Goal: Participate in discussion: Engage in conversation with other users on a specific topic

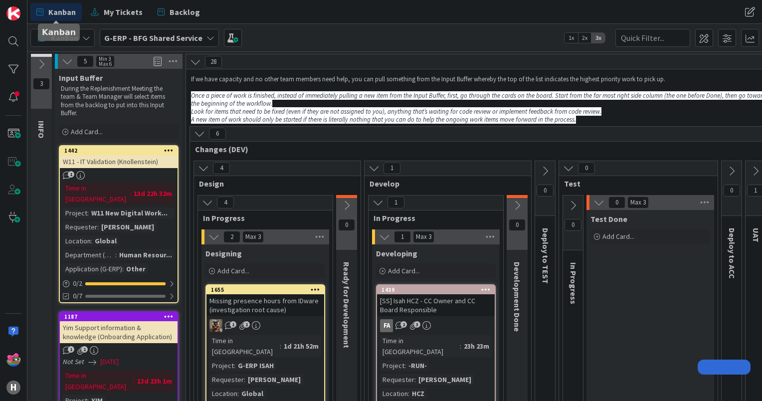
click at [61, 6] on span "Kanban" at bounding box center [61, 12] width 27 height 12
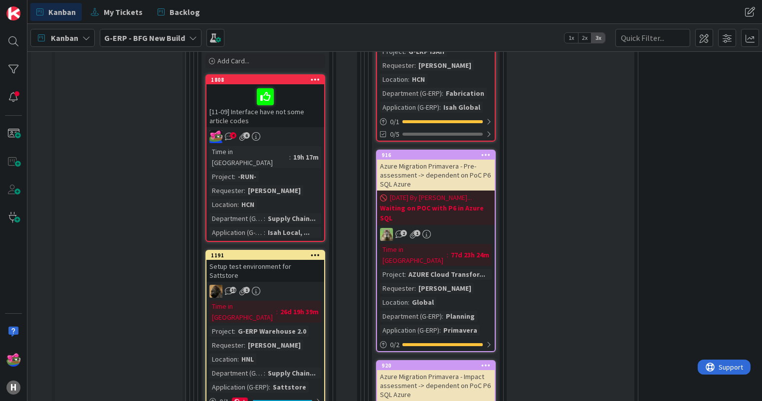
scroll to position [2643, 0]
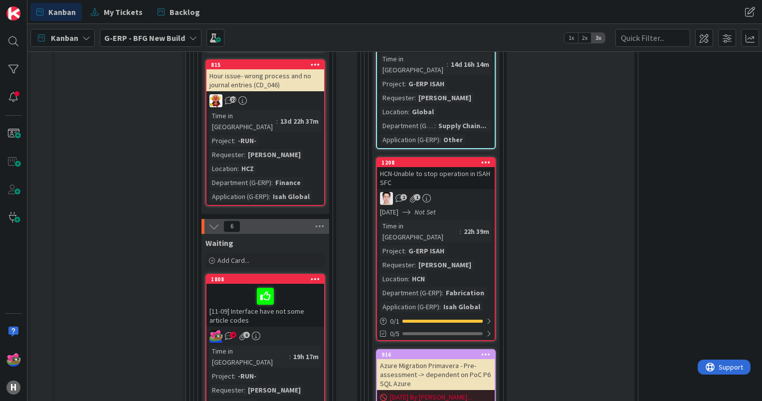
click at [288, 284] on div "[11-09] Interface have not some article codes" at bounding box center [265, 305] width 118 height 43
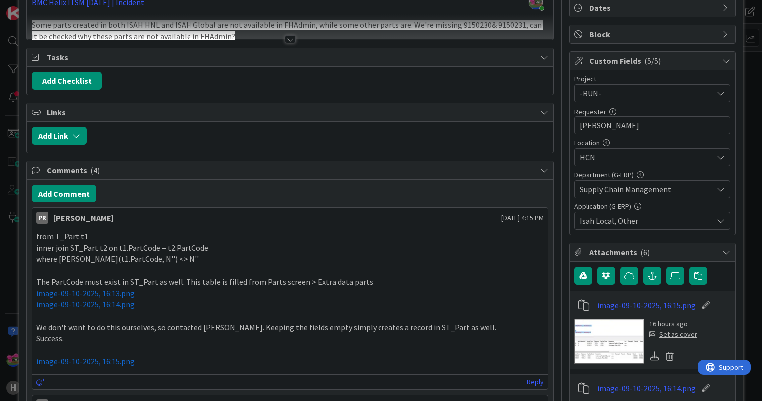
scroll to position [150, 0]
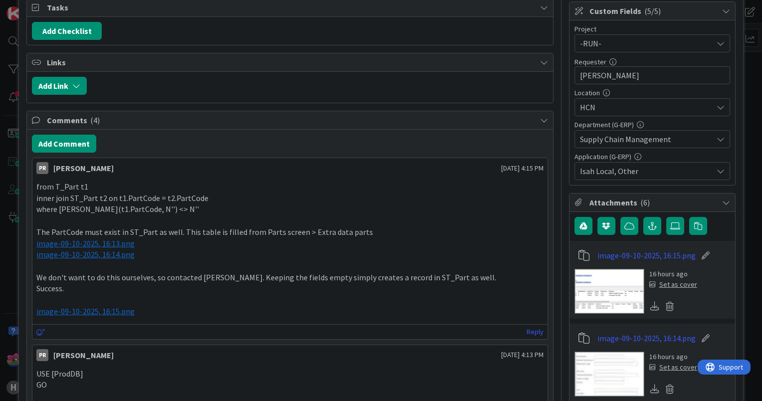
click at [98, 240] on span "image-09-10-2025, 16:13.png" at bounding box center [85, 243] width 98 height 10
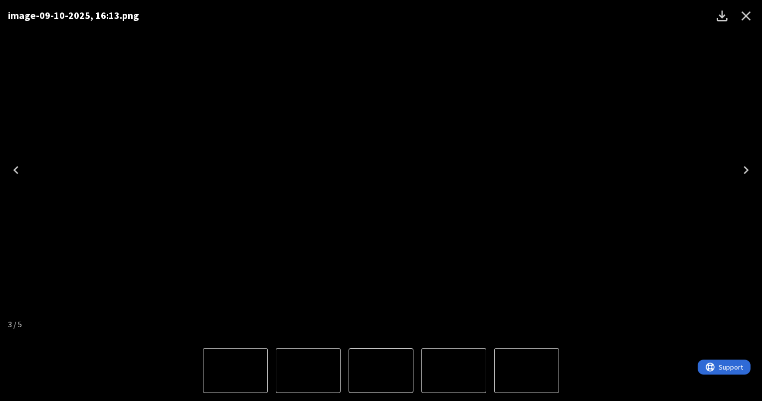
click at [746, 167] on icon "Next" at bounding box center [746, 170] width 16 height 16
click at [746, 176] on icon "Next" at bounding box center [746, 170] width 16 height 16
click at [742, 16] on icon "Close" at bounding box center [746, 16] width 16 height 16
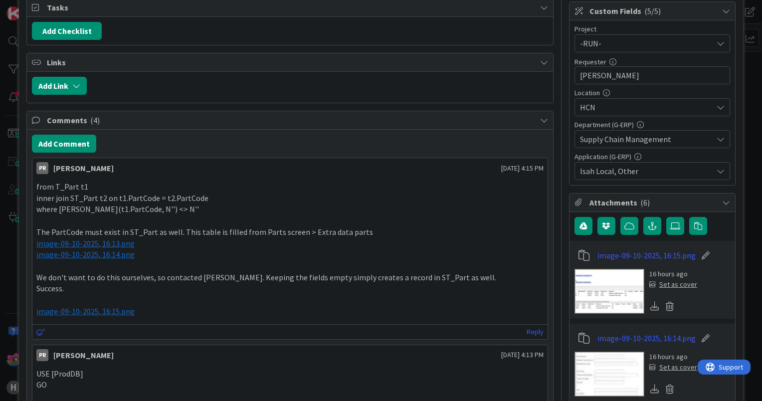
click at [85, 308] on span "image-09-10-2025, 16:15.png" at bounding box center [85, 311] width 98 height 10
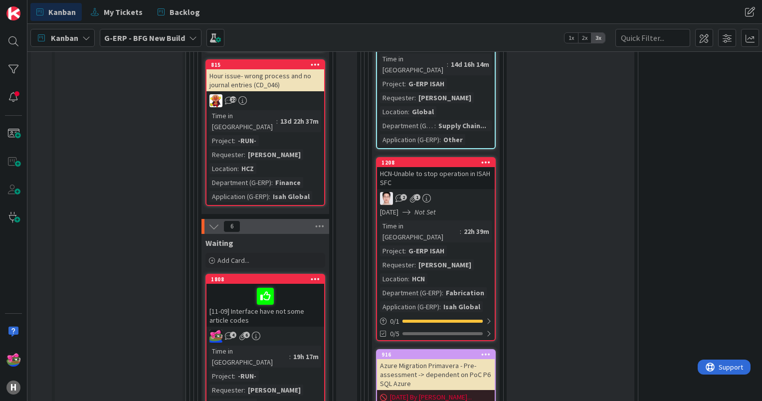
click at [301, 286] on div at bounding box center [265, 296] width 112 height 21
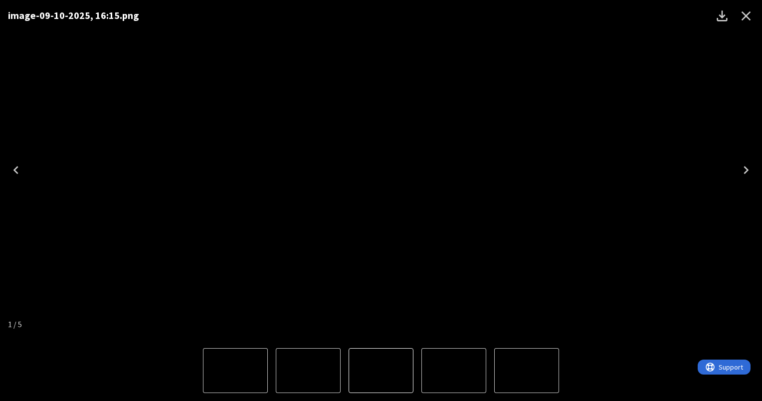
click at [749, 14] on icon "Close" at bounding box center [746, 16] width 16 height 16
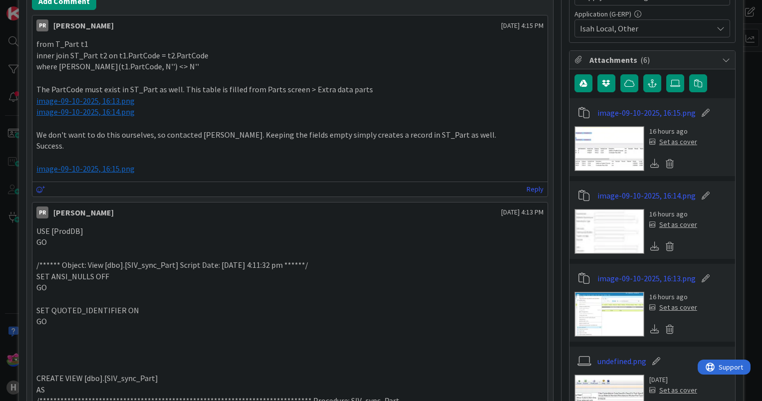
scroll to position [249, 0]
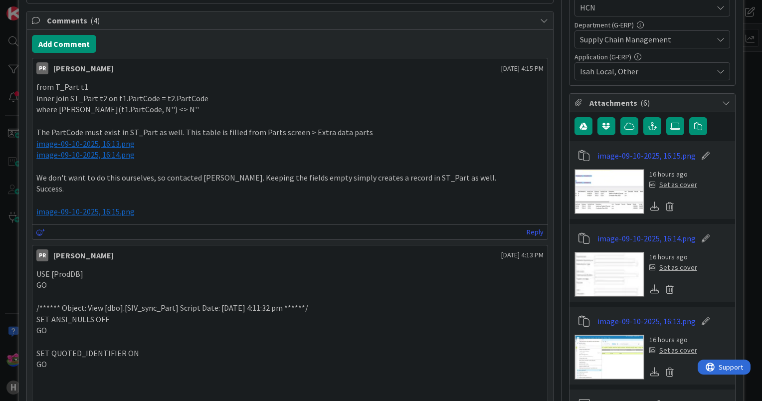
click at [612, 193] on img at bounding box center [609, 191] width 70 height 45
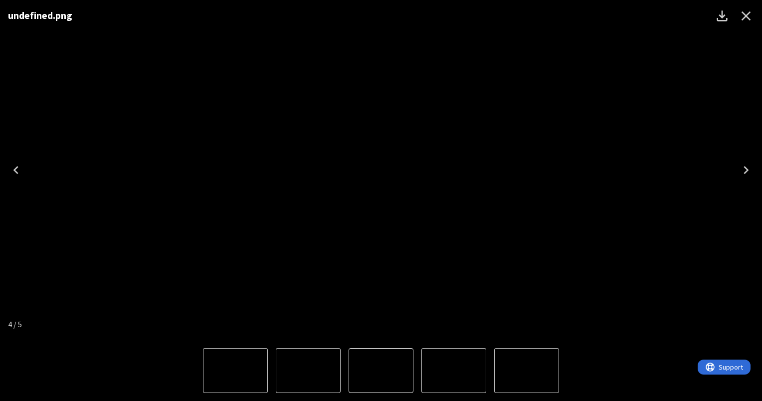
click at [750, 17] on icon "Close" at bounding box center [746, 16] width 16 height 16
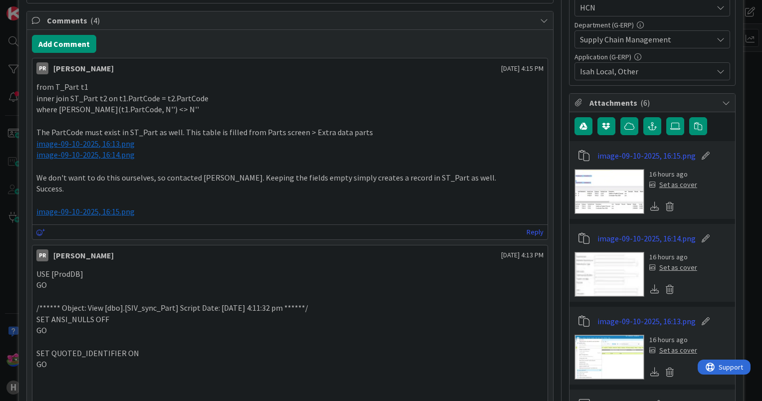
click at [99, 144] on span "image-09-10-2025, 16:13.png" at bounding box center [85, 144] width 98 height 10
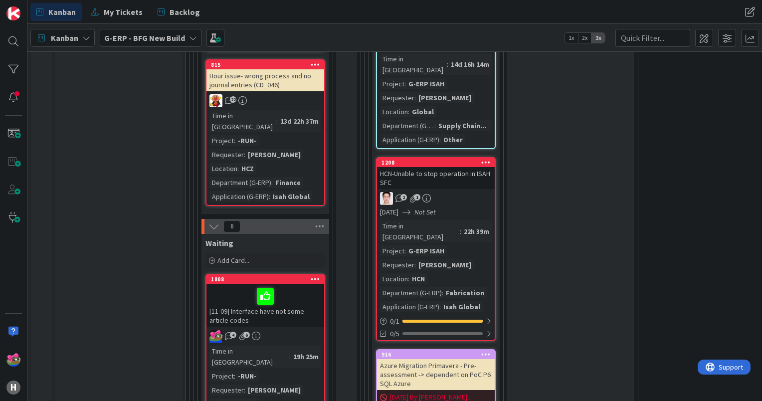
click at [295, 286] on div at bounding box center [265, 296] width 112 height 21
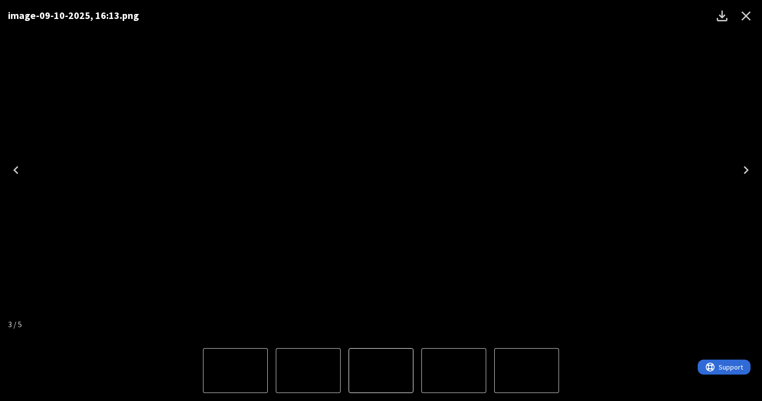
click at [748, 19] on icon "Close" at bounding box center [746, 16] width 16 height 16
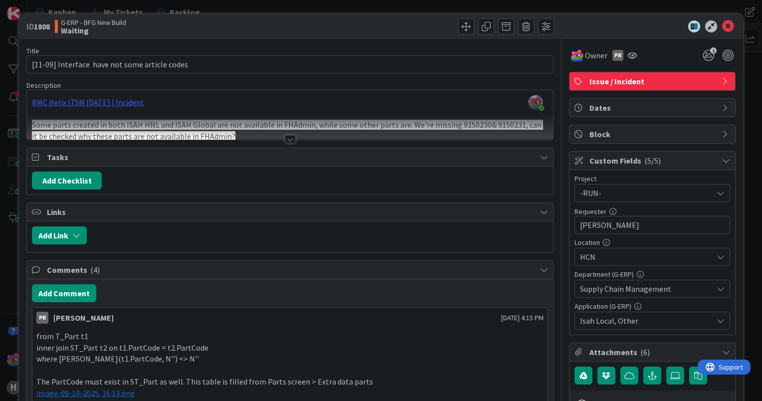
click at [285, 136] on div at bounding box center [290, 139] width 11 height 8
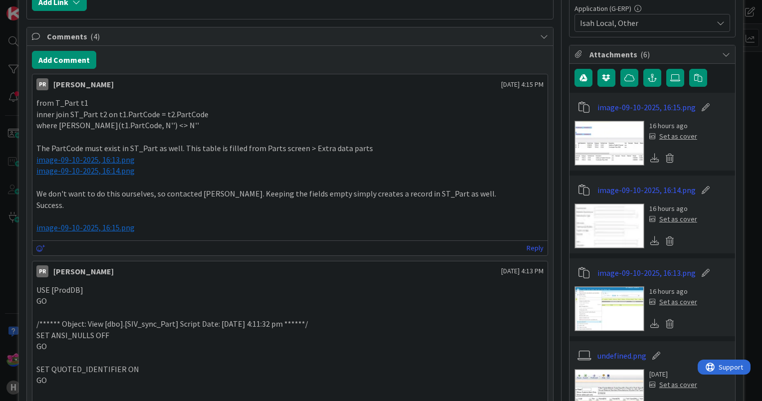
scroll to position [299, 0]
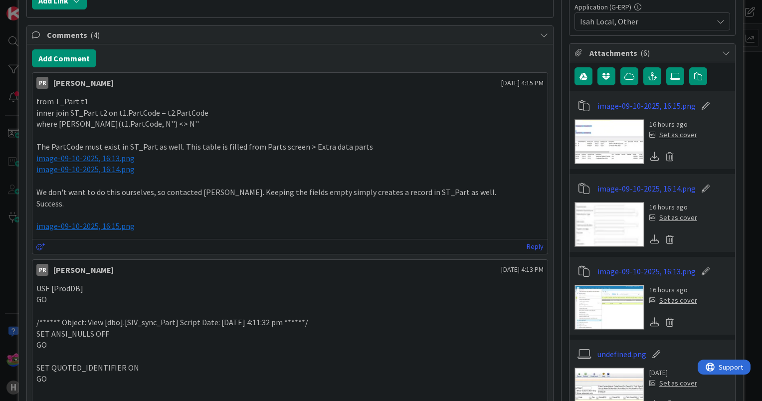
click at [94, 156] on span "image-09-10-2025, 16:13.png" at bounding box center [85, 158] width 98 height 10
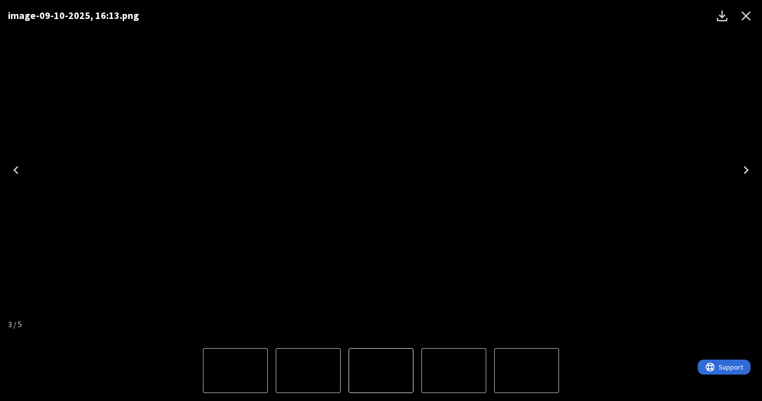
click at [454, 370] on img "4 of 5" at bounding box center [454, 370] width 0 height 0
click at [308, 370] on img "3 of 5" at bounding box center [308, 370] width 0 height 0
click at [742, 19] on icon "Close" at bounding box center [745, 15] width 9 height 9
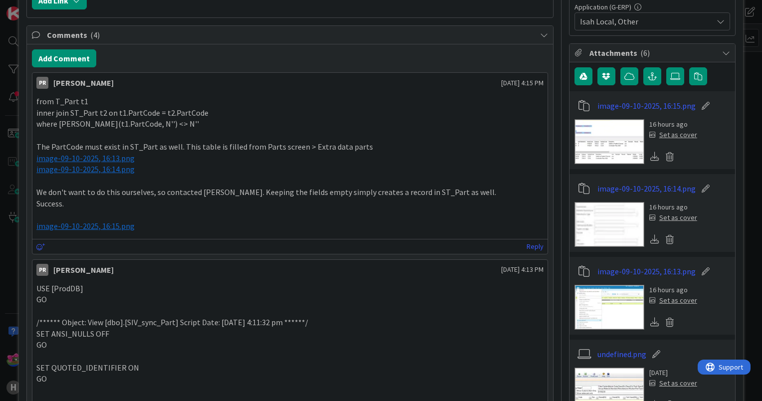
click at [114, 168] on span "image-09-10-2025, 16:14.png" at bounding box center [85, 169] width 98 height 10
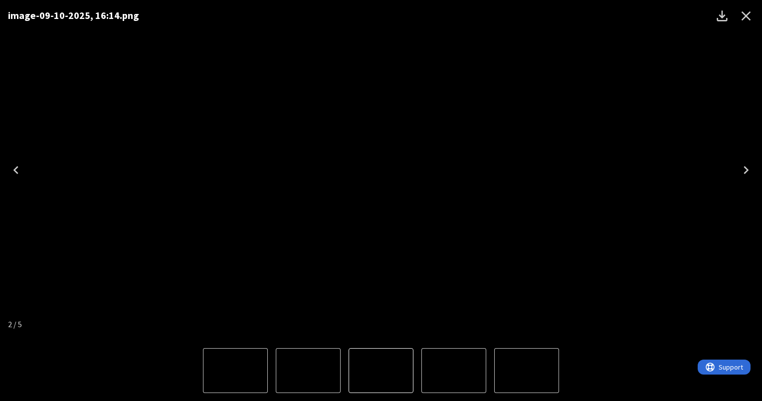
drag, startPoint x: 748, startPoint y: 12, endPoint x: 545, endPoint y: 105, distance: 223.4
click at [748, 13] on icon "Close" at bounding box center [745, 15] width 9 height 9
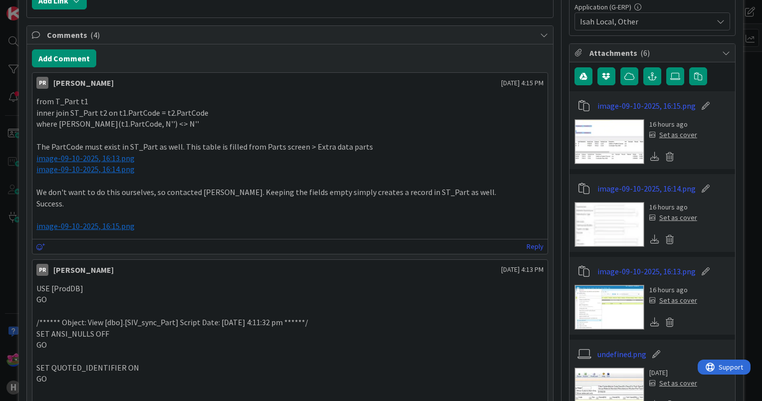
click at [77, 221] on span "image-09-10-2025, 16:15.png" at bounding box center [85, 226] width 98 height 10
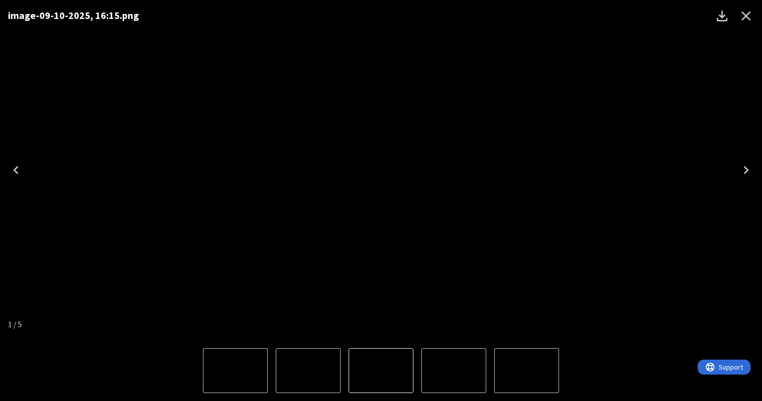
click at [749, 18] on icon "Close" at bounding box center [745, 15] width 9 height 9
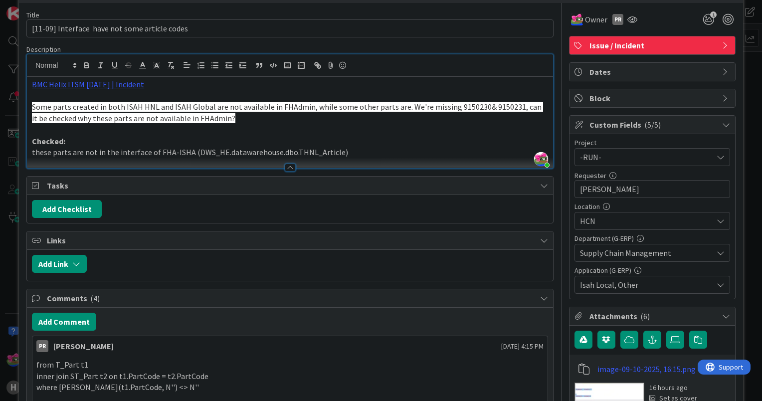
scroll to position [0, 0]
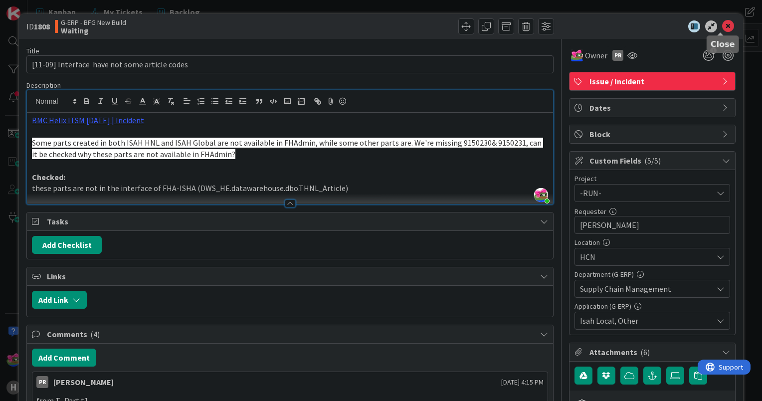
click at [722, 26] on icon at bounding box center [728, 26] width 12 height 12
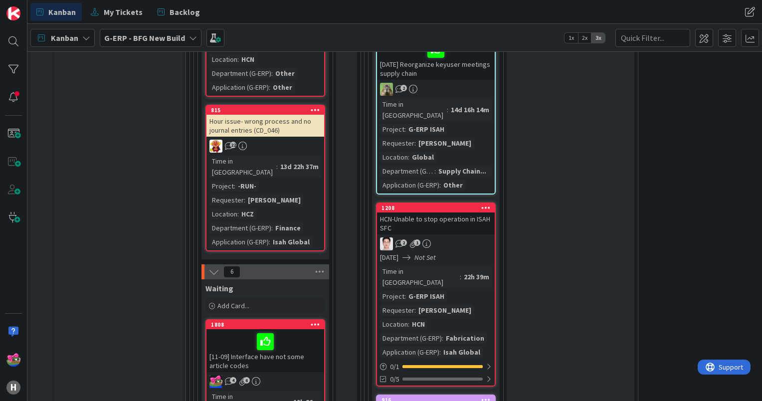
scroll to position [2593, 0]
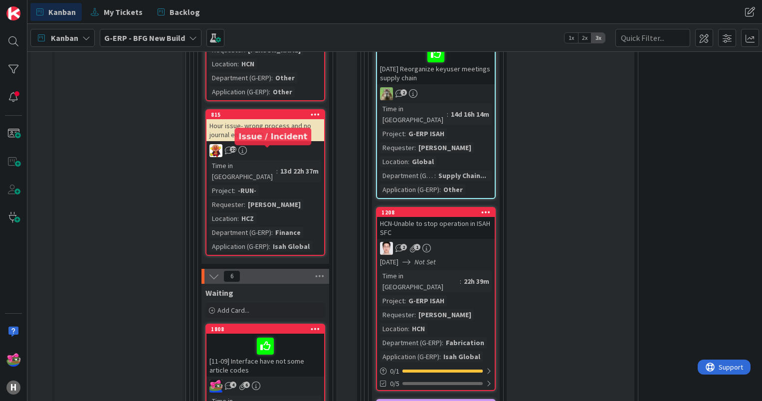
click at [282, 326] on div "1808" at bounding box center [267, 329] width 113 height 7
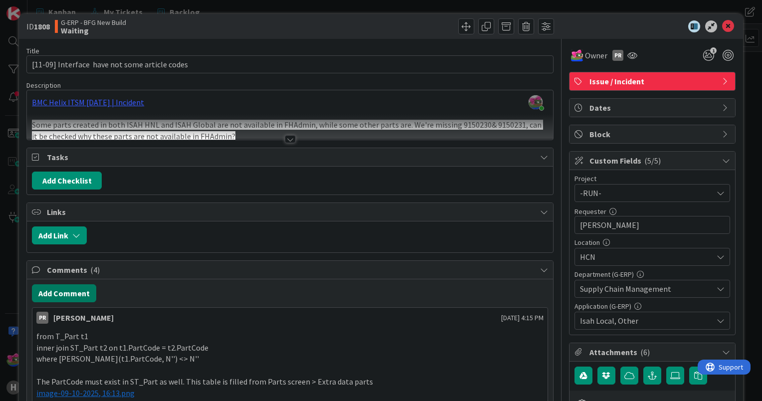
click at [75, 296] on button "Add Comment" at bounding box center [64, 293] width 64 height 18
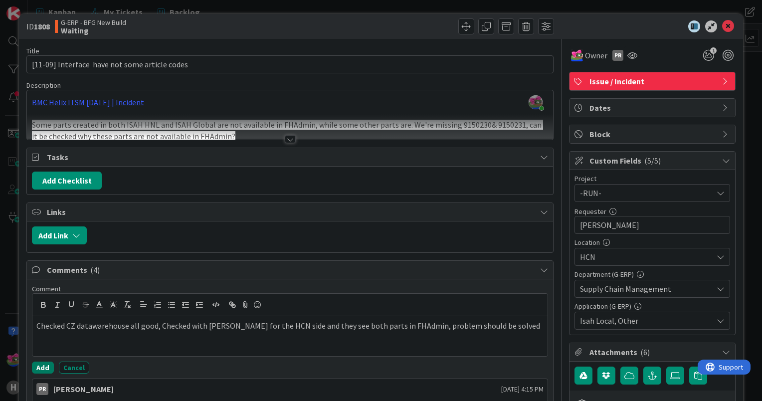
click at [43, 365] on button "Add" at bounding box center [43, 368] width 22 height 12
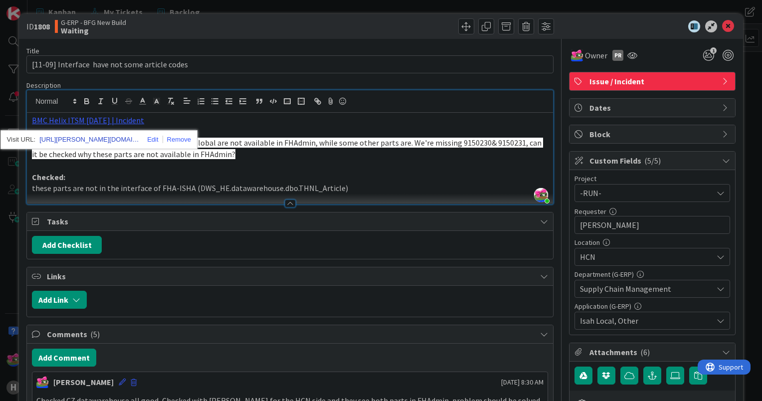
click at [85, 142] on link "[URL][PERSON_NAME][DOMAIN_NAME]" at bounding box center [89, 139] width 100 height 13
click at [385, 176] on p "Checked:" at bounding box center [290, 177] width 516 height 11
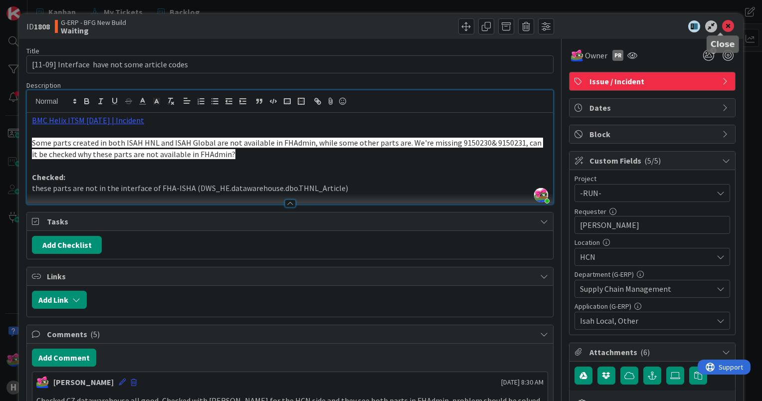
click at [722, 23] on icon at bounding box center [728, 26] width 12 height 12
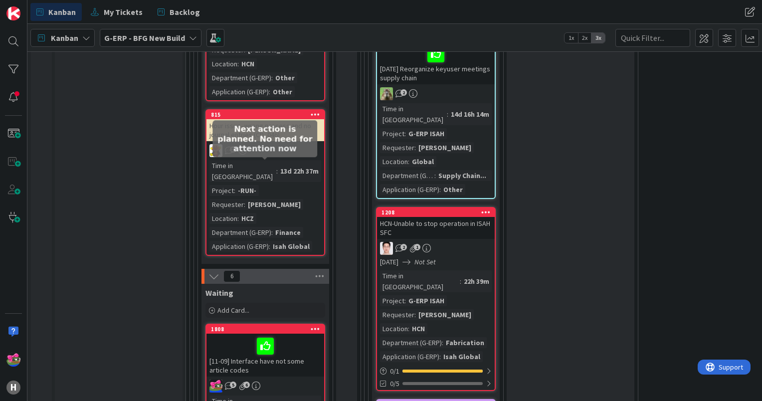
drag, startPoint x: 262, startPoint y: 166, endPoint x: 262, endPoint y: 178, distance: 12.0
click at [0, 0] on icon at bounding box center [0, 0] width 0 height 0
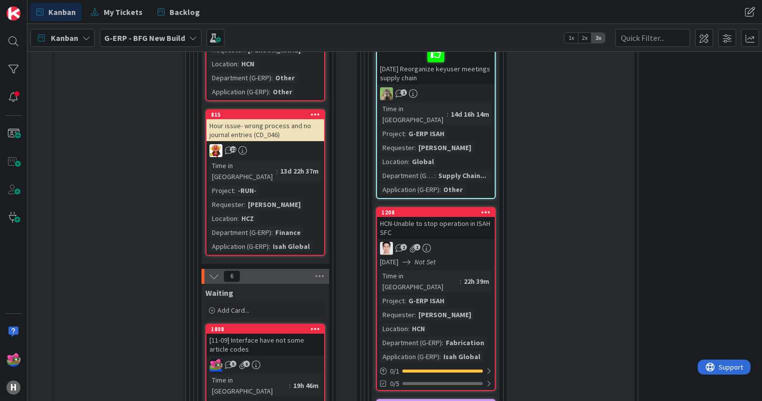
click at [220, 334] on div "[11-09] Interface have not some article codes" at bounding box center [265, 345] width 118 height 22
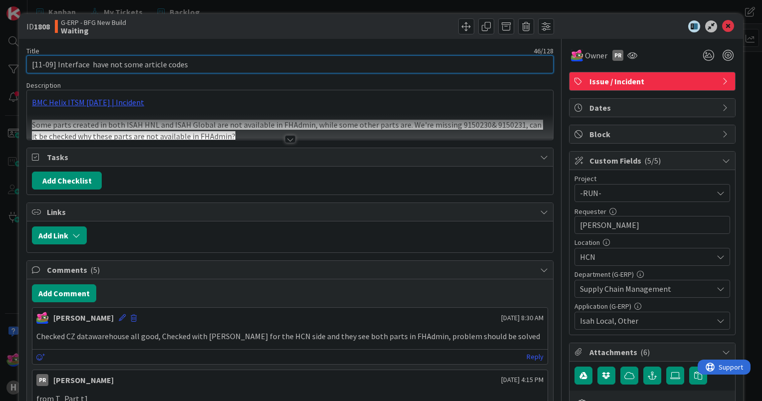
drag, startPoint x: 55, startPoint y: 62, endPoint x: -2, endPoint y: 53, distance: 58.0
click at [0, 53] on html "H Kanban My Tickets Backlog Kanban My Tickets Backlog Kanban G-ERP - BFG New Bu…" at bounding box center [381, 200] width 762 height 401
type input "Interface have not some article codes"
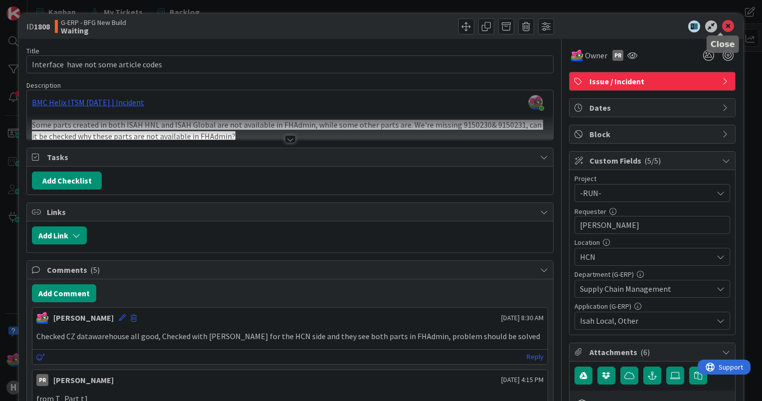
click at [722, 23] on icon at bounding box center [728, 26] width 12 height 12
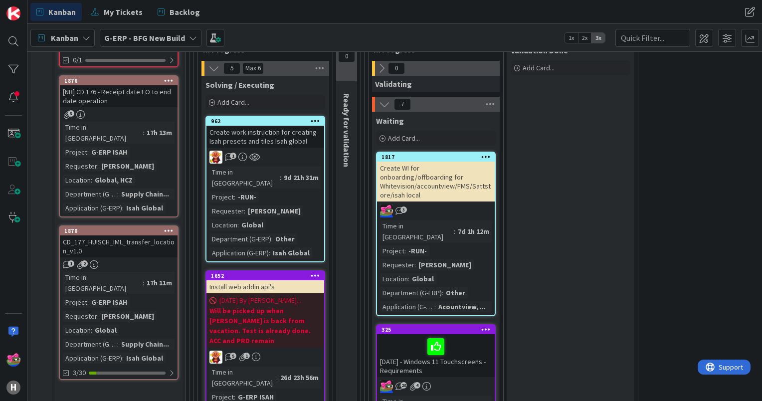
scroll to position [1745, 0]
